Goal: Navigation & Orientation: Find specific page/section

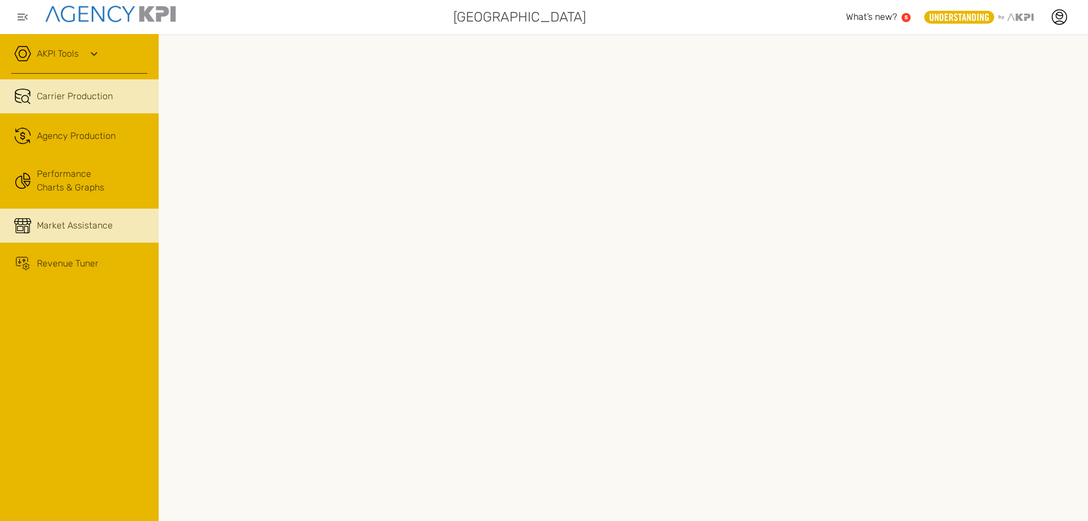
click at [86, 227] on span "Market Assistance" at bounding box center [75, 226] width 76 height 14
